Goal: Task Accomplishment & Management: Use online tool/utility

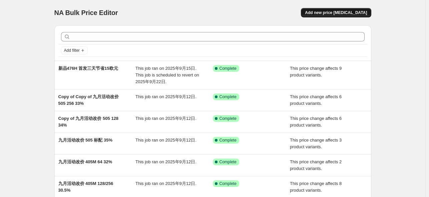
click at [335, 13] on span "Add new price [MEDICAL_DATA]" at bounding box center [336, 12] width 62 height 5
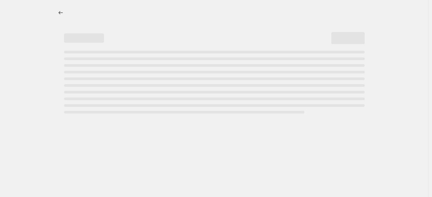
select select "percentage"
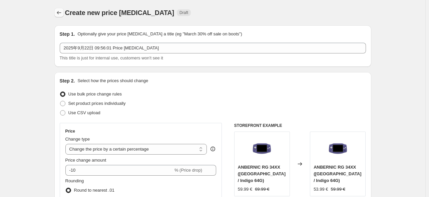
click at [58, 11] on icon "Price change jobs" at bounding box center [59, 12] width 7 height 7
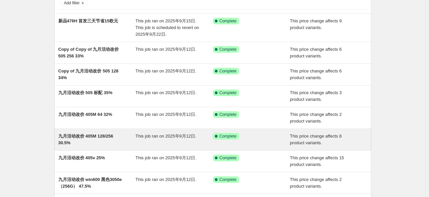
scroll to position [44, 0]
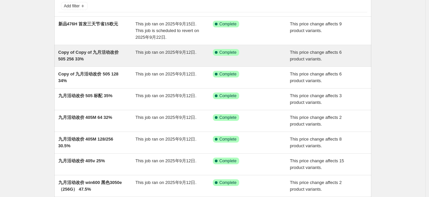
click at [110, 51] on span "Copy of Copy of 九月活动改价 505 256 33%" at bounding box center [88, 56] width 61 height 12
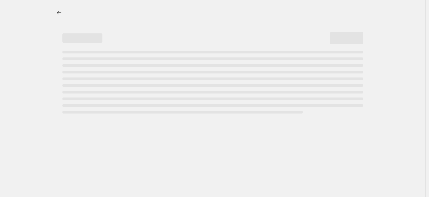
select select "pcap"
select select "no_change"
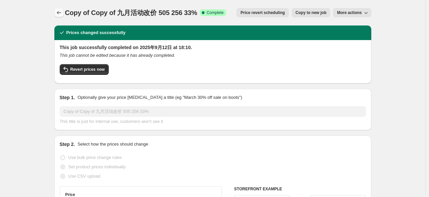
click at [62, 13] on icon "Price change jobs" at bounding box center [59, 12] width 7 height 7
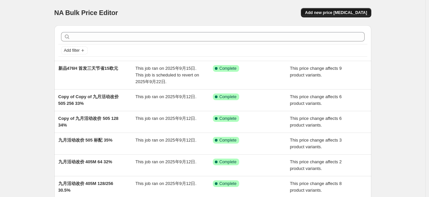
click at [342, 12] on span "Add new price [MEDICAL_DATA]" at bounding box center [336, 12] width 62 height 5
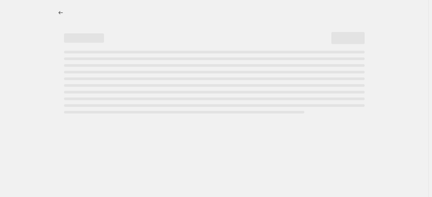
select select "percentage"
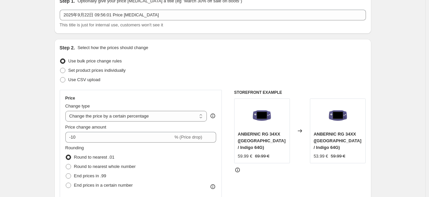
scroll to position [44, 0]
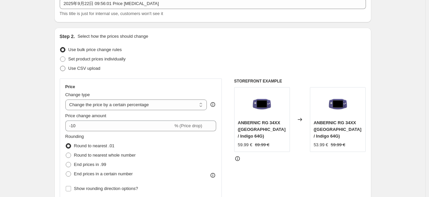
click at [94, 70] on span "Use CSV upload" at bounding box center [84, 68] width 32 height 5
click at [60, 66] on input "Use CSV upload" at bounding box center [60, 66] width 0 height 0
radio input "true"
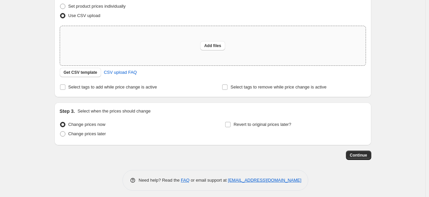
scroll to position [100, 0]
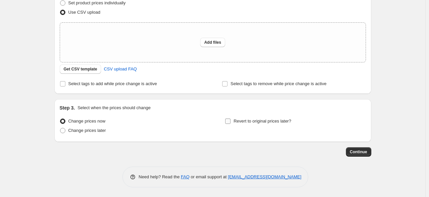
click at [228, 122] on input "Revert to original prices later?" at bounding box center [227, 120] width 5 height 5
checkbox input "true"
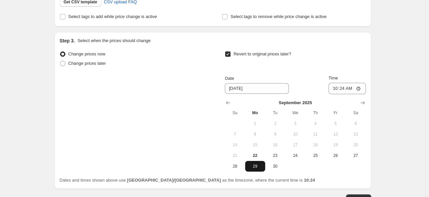
scroll to position [189, 0]
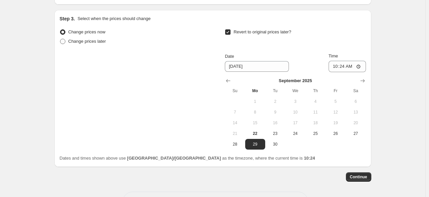
click at [82, 42] on span "Change prices later" at bounding box center [87, 41] width 38 height 5
click at [60, 39] on input "Change prices later" at bounding box center [60, 39] width 0 height 0
radio input "true"
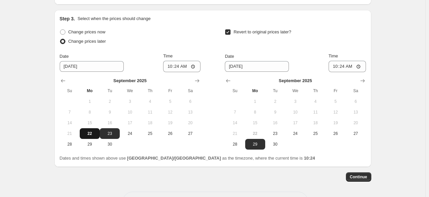
click at [88, 134] on span "22" at bounding box center [89, 133] width 15 height 5
type input "[DATE]"
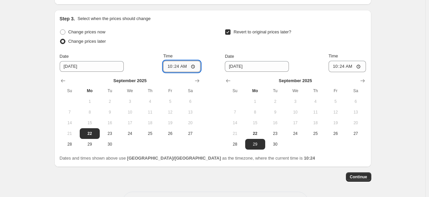
click at [177, 68] on input "10:24" at bounding box center [181, 66] width 37 height 11
click at [178, 64] on input "23:50" at bounding box center [181, 66] width 37 height 11
type input "22:50"
click at [274, 68] on input "[DATE]" at bounding box center [257, 66] width 64 height 11
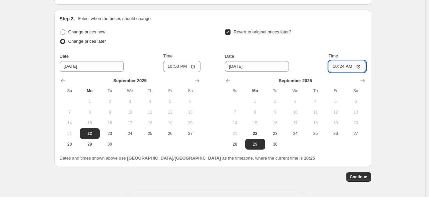
click at [347, 66] on input "10:24" at bounding box center [346, 66] width 37 height 11
type input "15:00"
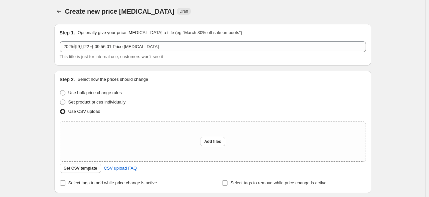
scroll to position [0, 0]
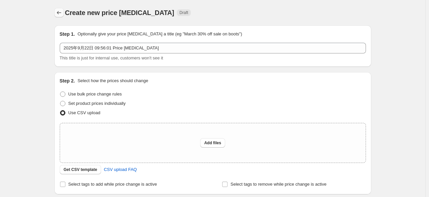
click at [59, 10] on icon "Price change jobs" at bounding box center [59, 12] width 7 height 7
